Goal: Information Seeking & Learning: Learn about a topic

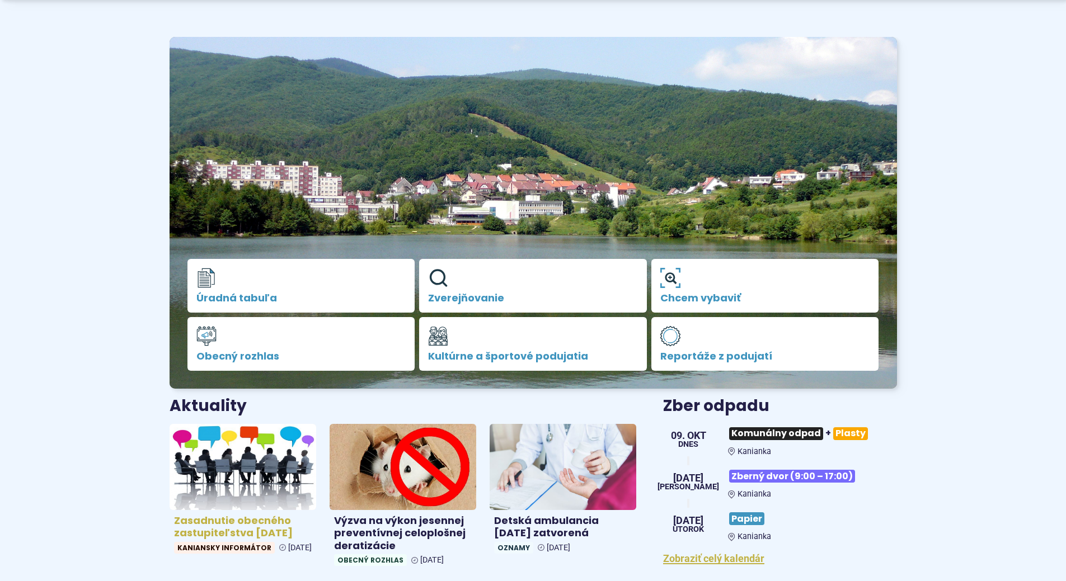
scroll to position [112, 0]
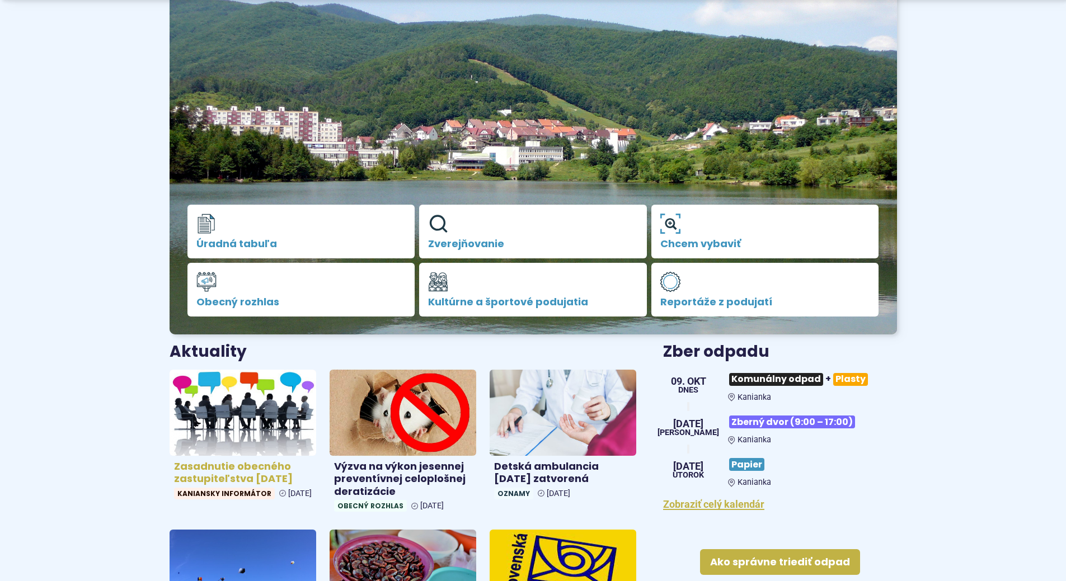
click at [243, 431] on img at bounding box center [242, 412] width 169 height 99
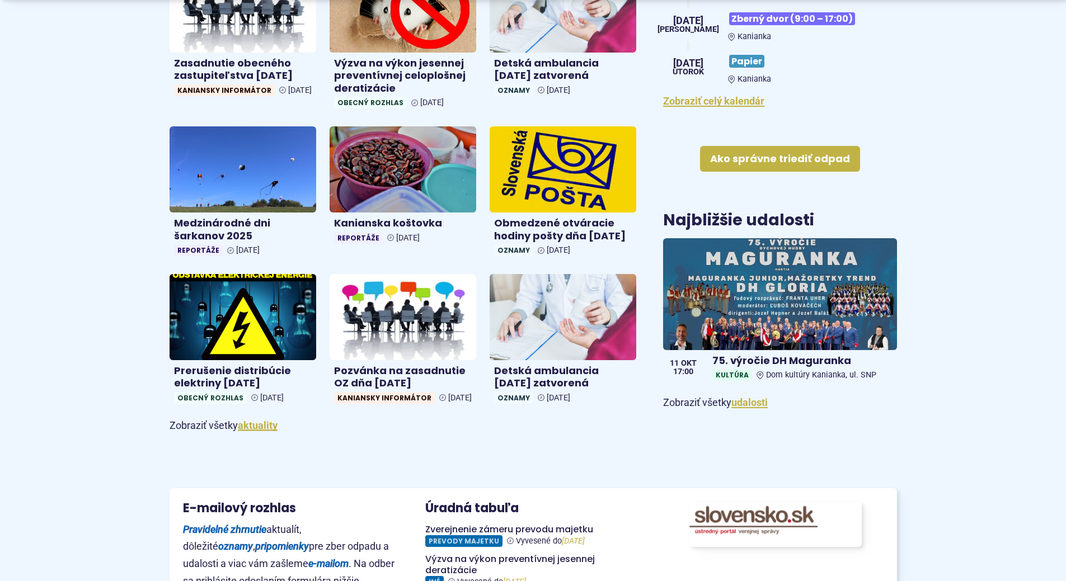
scroll to position [671, 0]
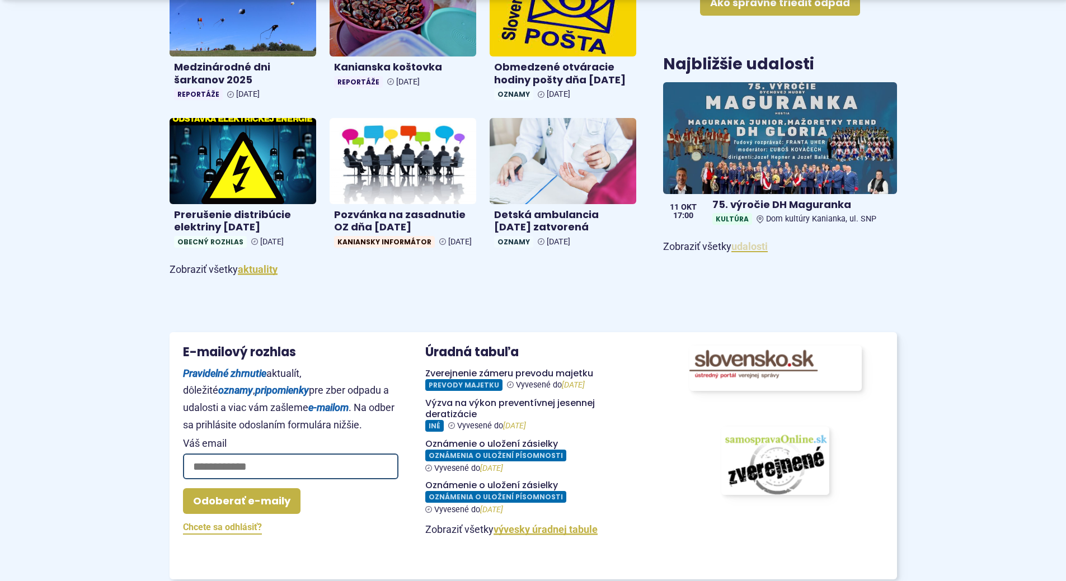
click at [753, 251] on link "udalosti" at bounding box center [749, 247] width 36 height 12
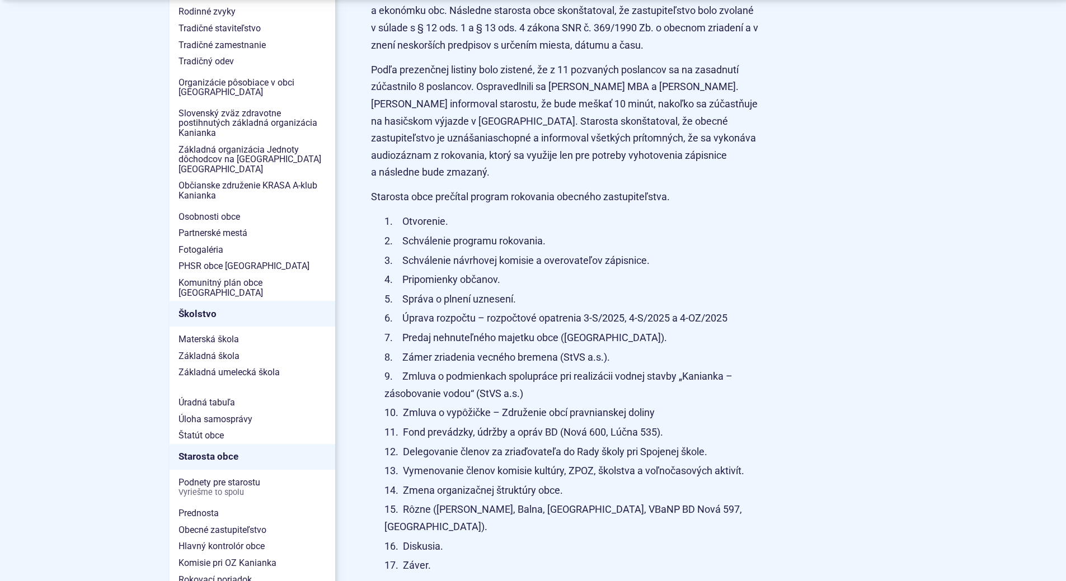
scroll to position [671, 0]
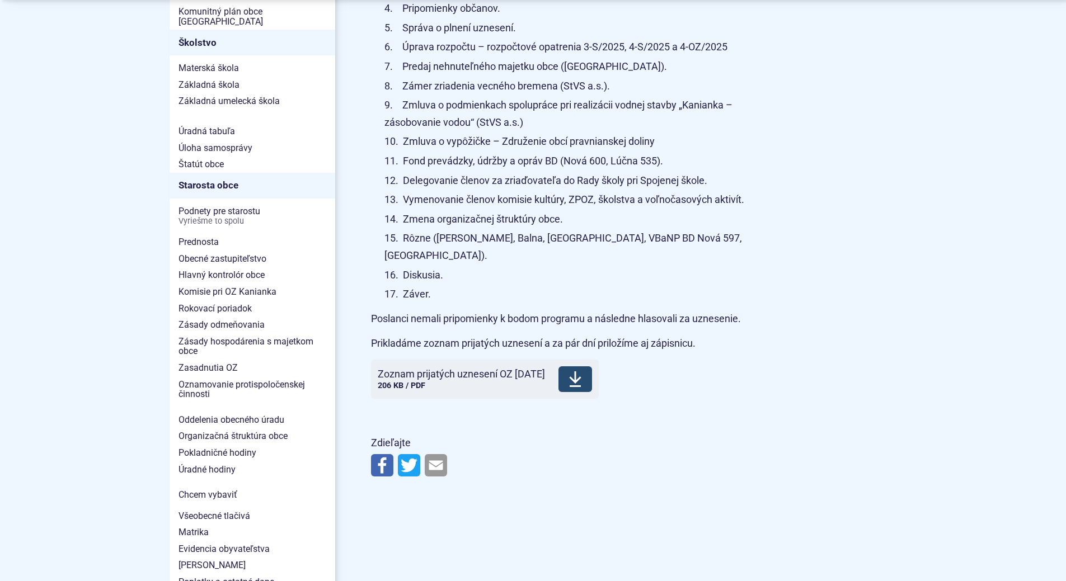
click at [504, 369] on span "Zoznam prijatých uznesení OZ 8.10.2025" at bounding box center [461, 374] width 167 height 11
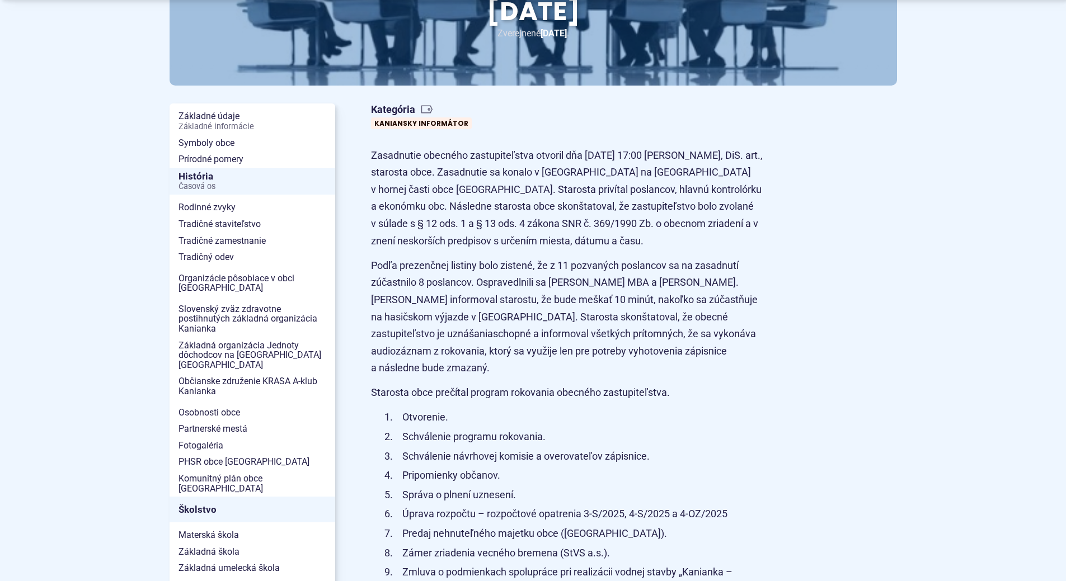
scroll to position [224, 0]
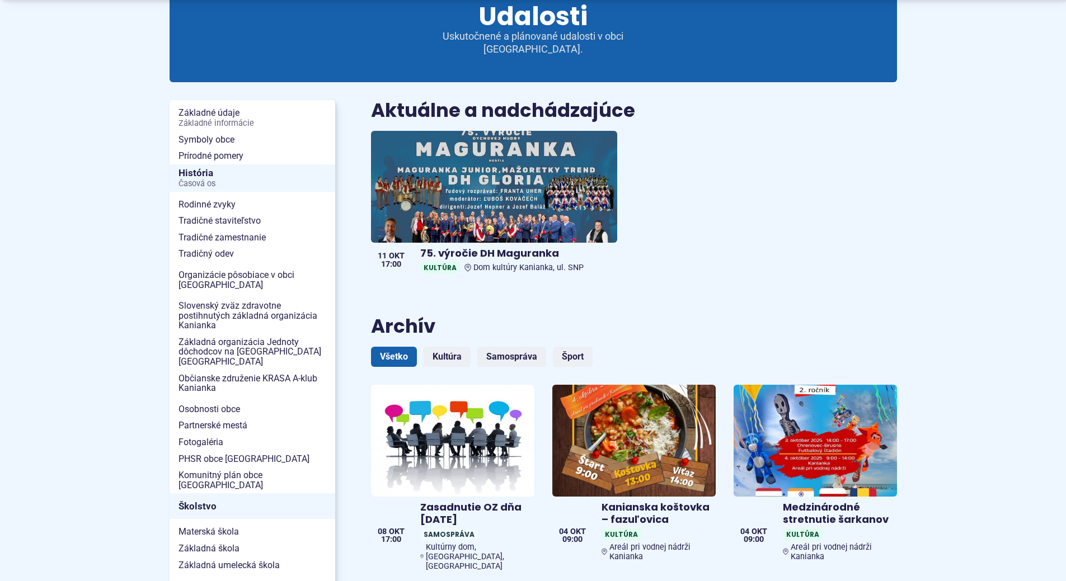
scroll to position [224, 0]
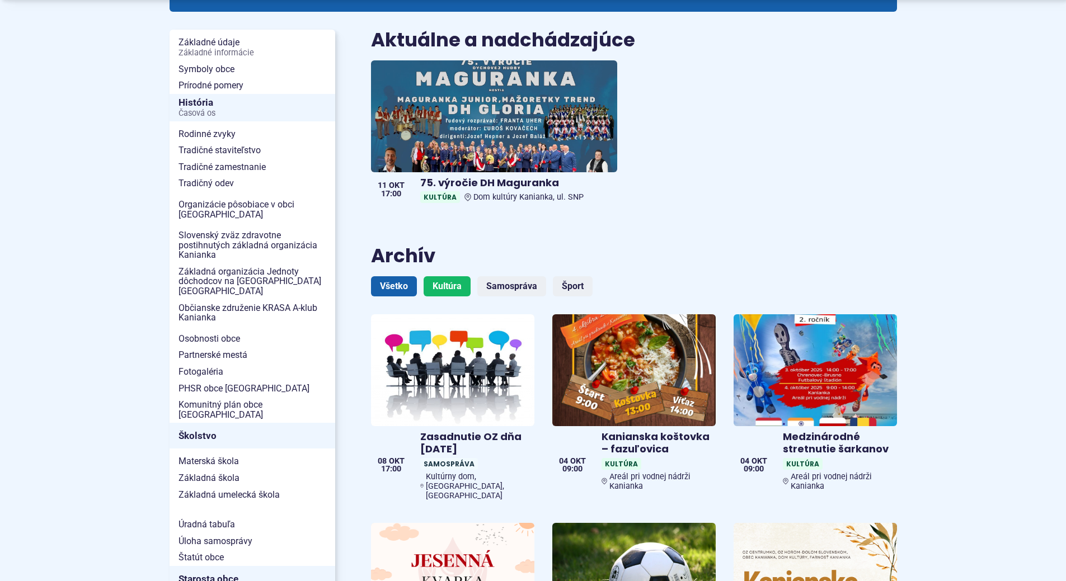
click at [433, 276] on link "Kultúra" at bounding box center [446, 286] width 47 height 20
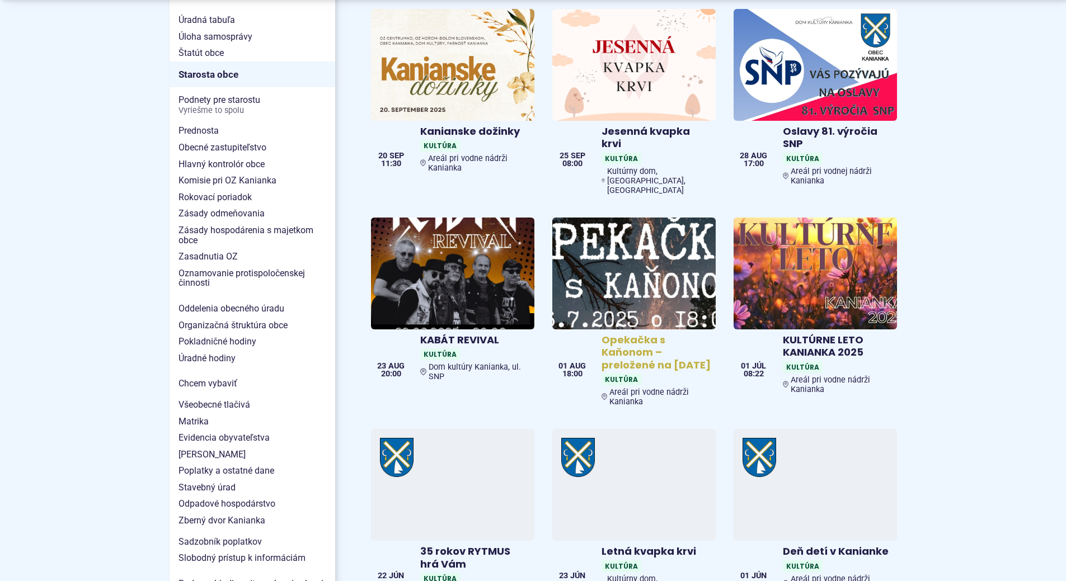
scroll to position [783, 0]
